Goal: Transaction & Acquisition: Purchase product/service

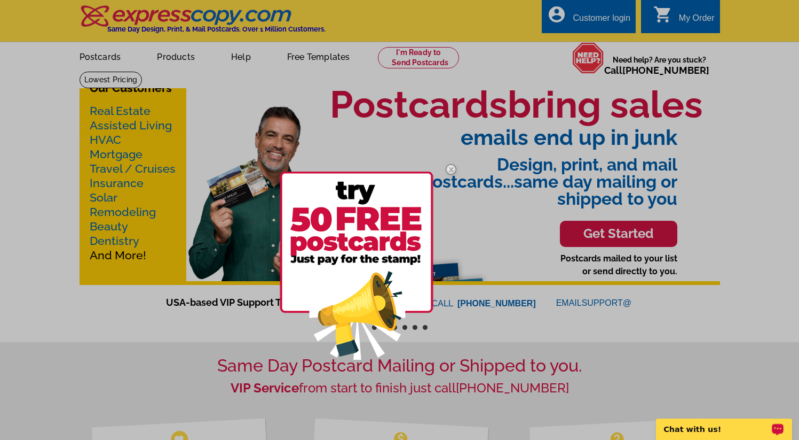
click at [130, 109] on div at bounding box center [399, 220] width 799 height 440
click at [240, 373] on div at bounding box center [399, 220] width 799 height 440
click at [452, 172] on img at bounding box center [451, 169] width 31 height 31
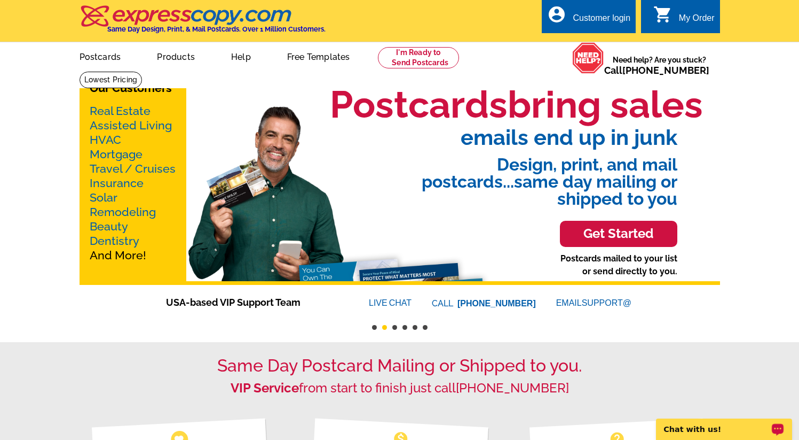
click at [127, 108] on link "Real Estate" at bounding box center [120, 110] width 61 height 13
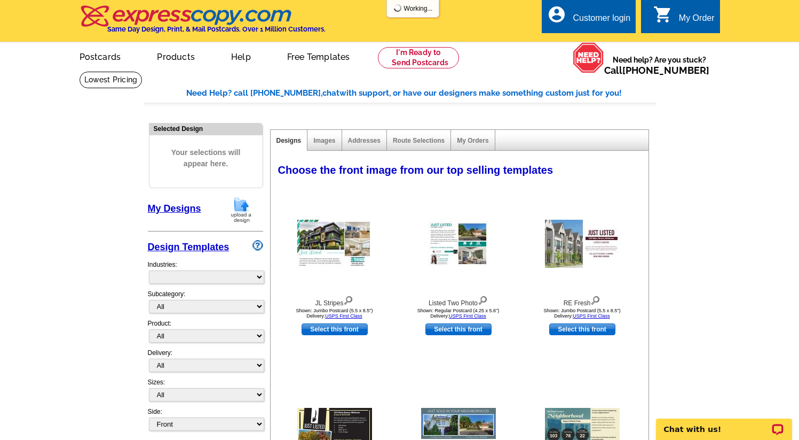
select select "785"
